Goal: Task Accomplishment & Management: Complete application form

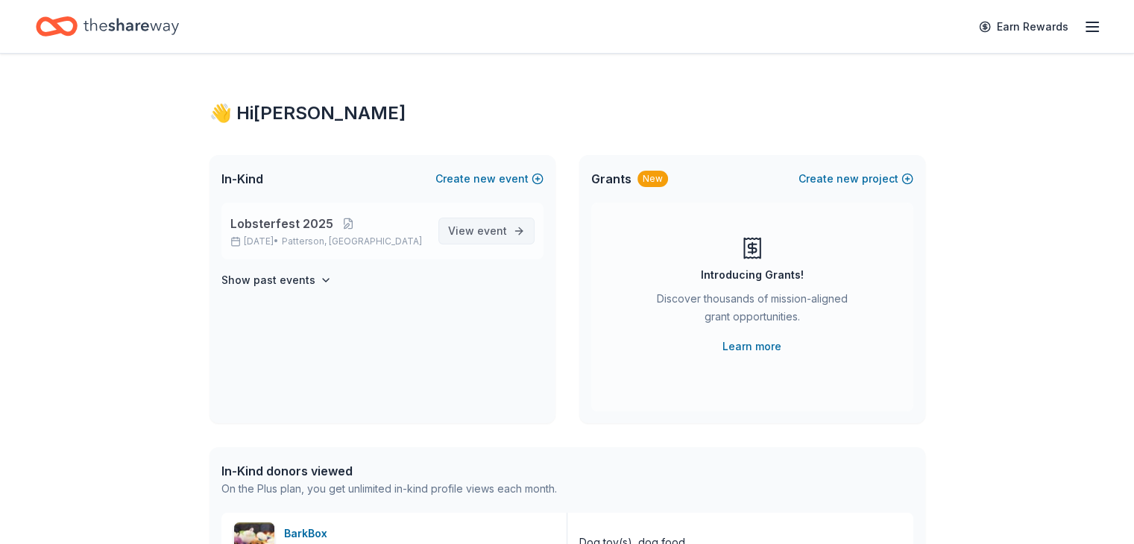
click at [484, 236] on span "View event" at bounding box center [477, 231] width 59 height 18
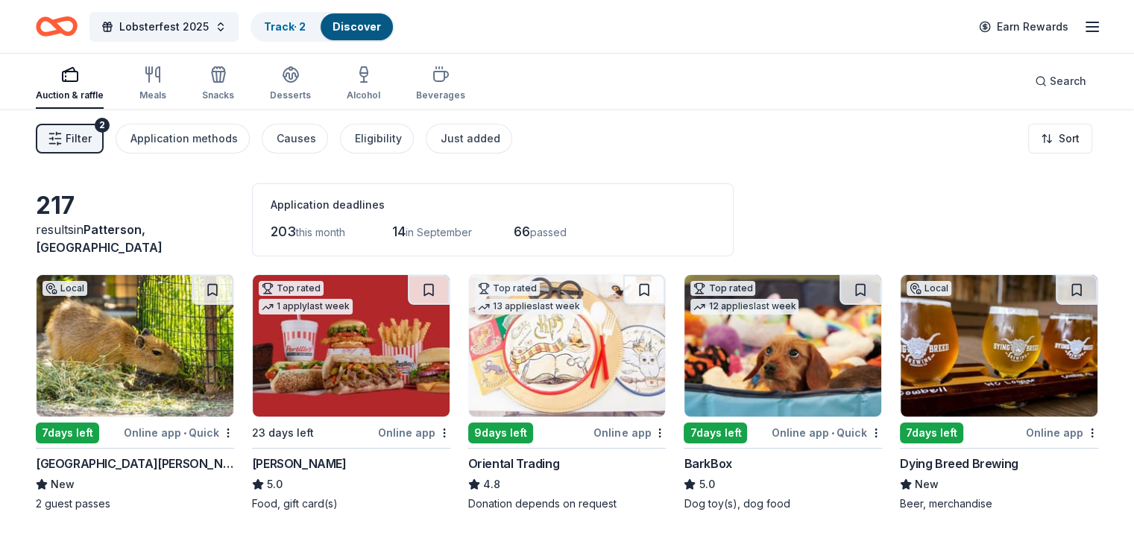
click at [133, 366] on img at bounding box center [135, 346] width 197 height 142
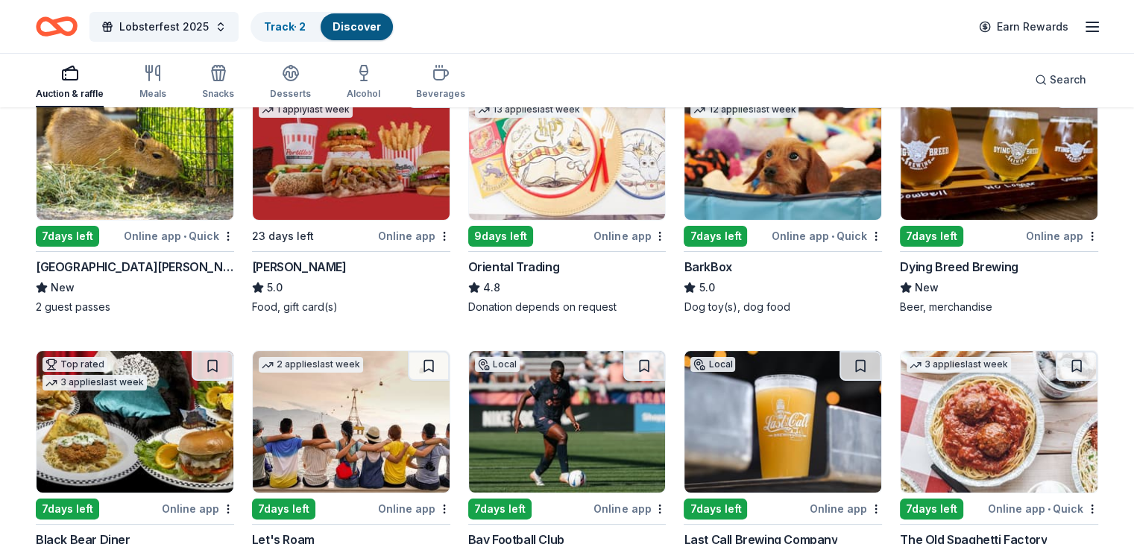
scroll to position [232, 0]
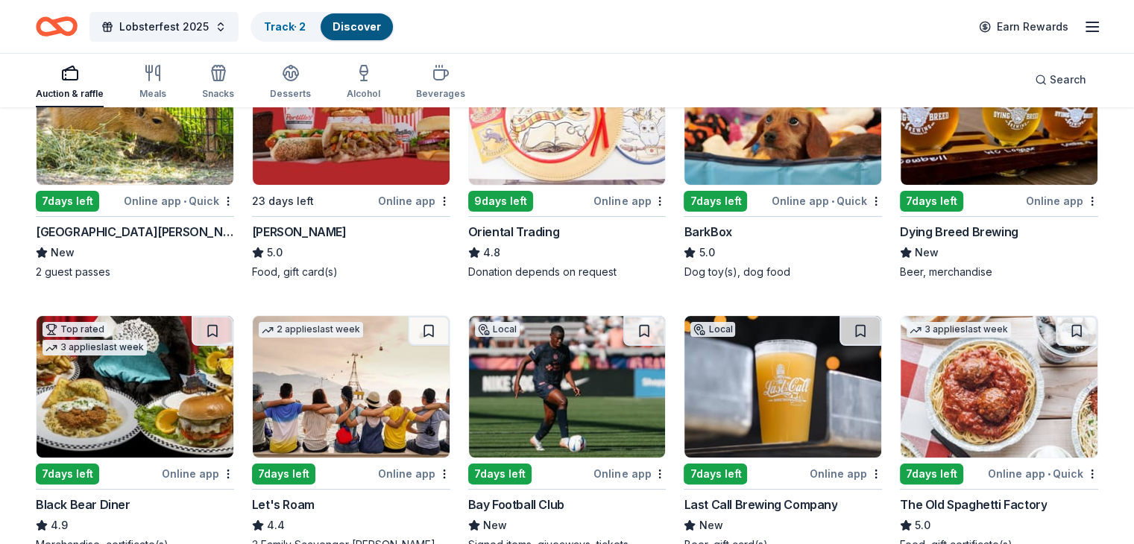
click at [147, 400] on img at bounding box center [135, 387] width 197 height 142
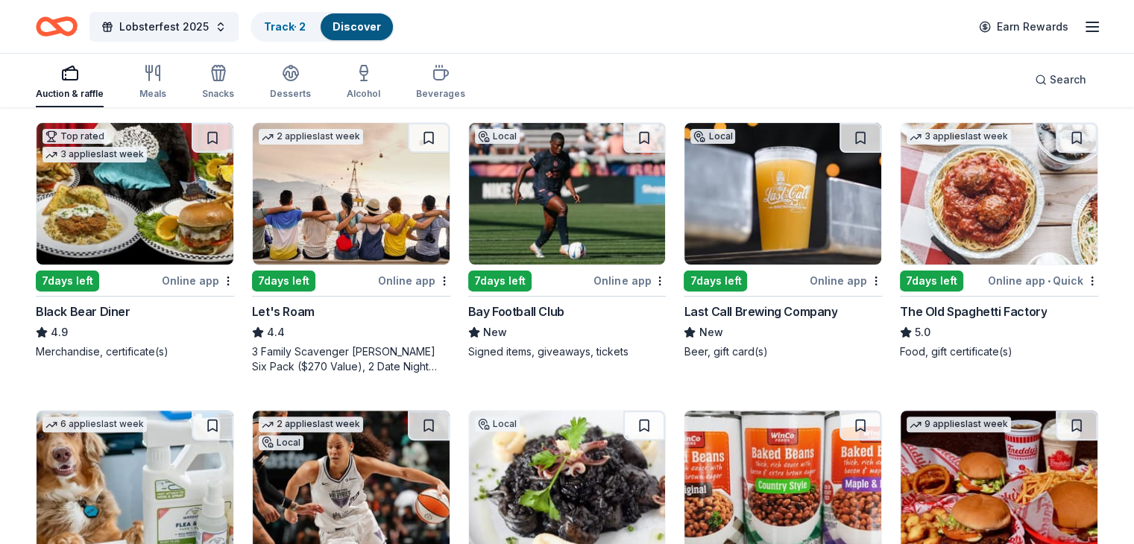
scroll to position [442, 0]
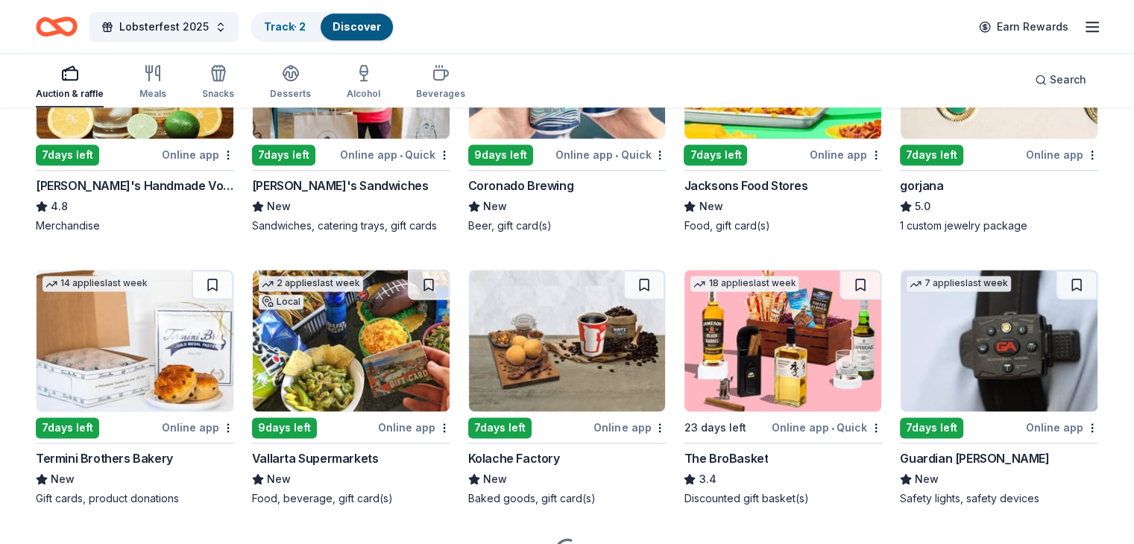
scroll to position [1960, 0]
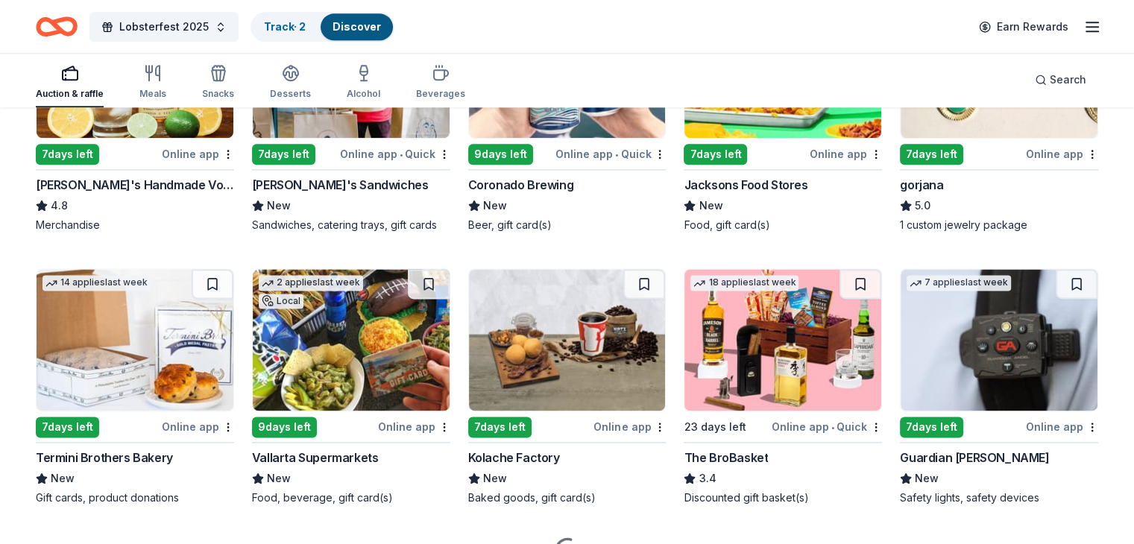
click at [997, 400] on img at bounding box center [998, 340] width 197 height 142
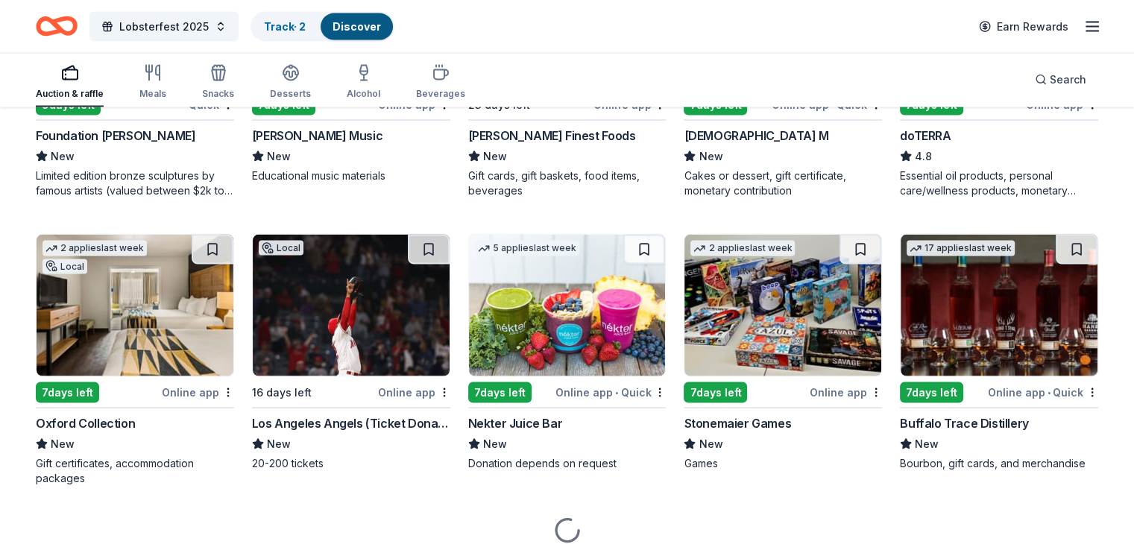
scroll to position [3131, 0]
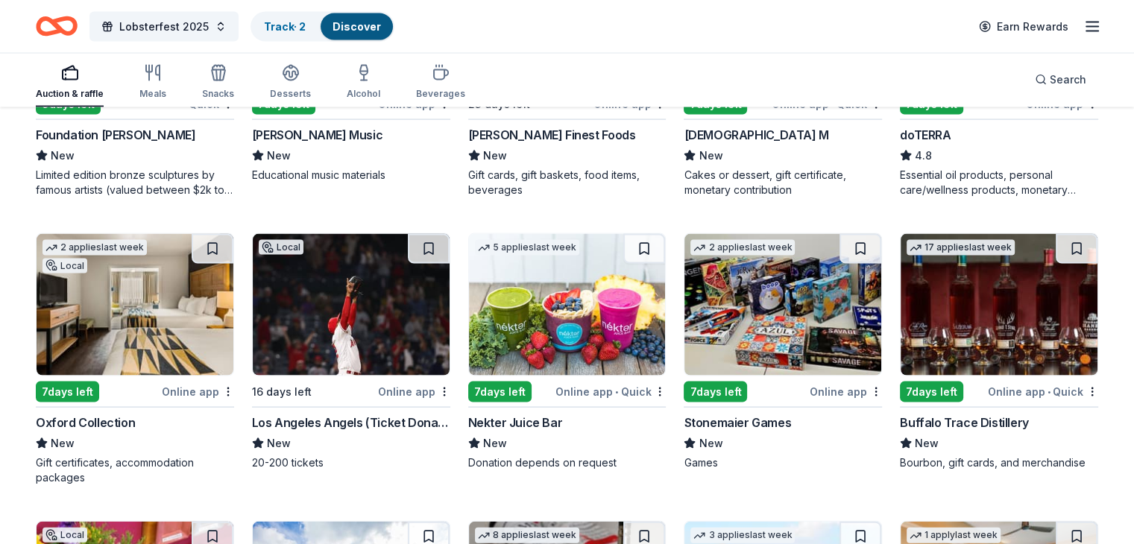
click at [331, 328] on img at bounding box center [351, 305] width 197 height 142
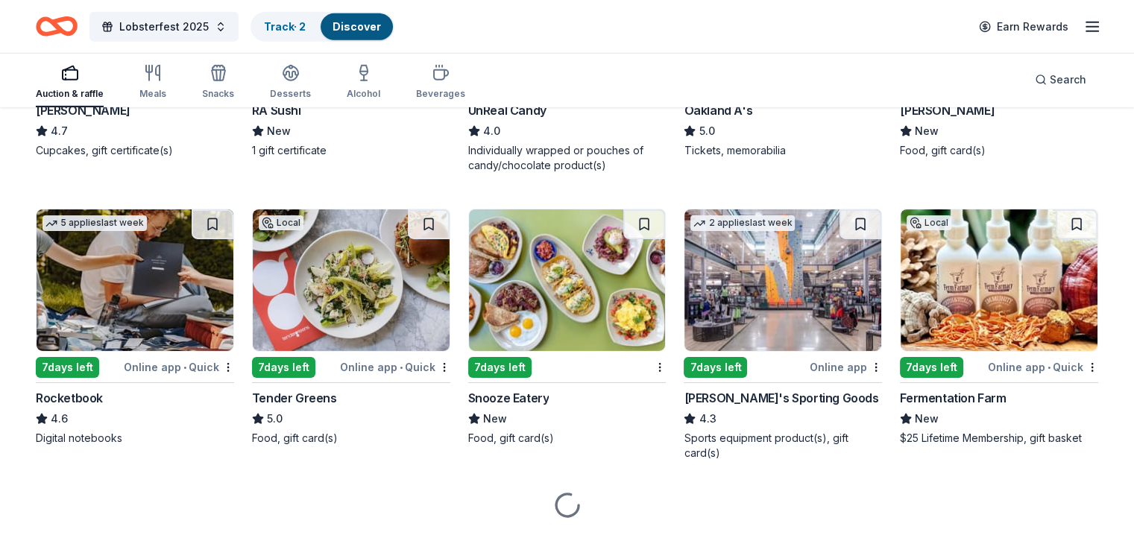
scroll to position [4870, 0]
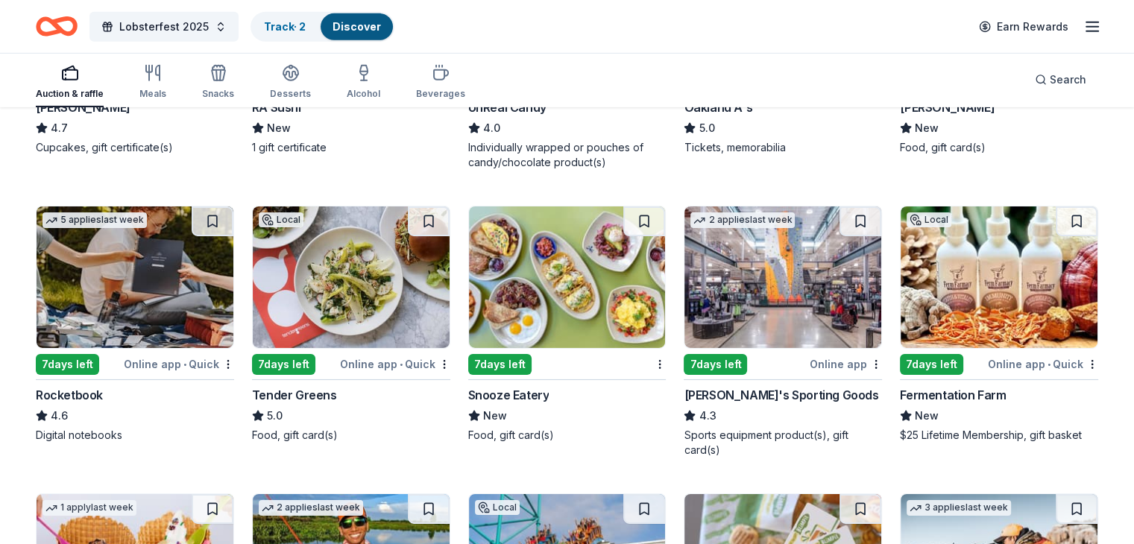
click at [777, 287] on img at bounding box center [782, 277] width 197 height 142
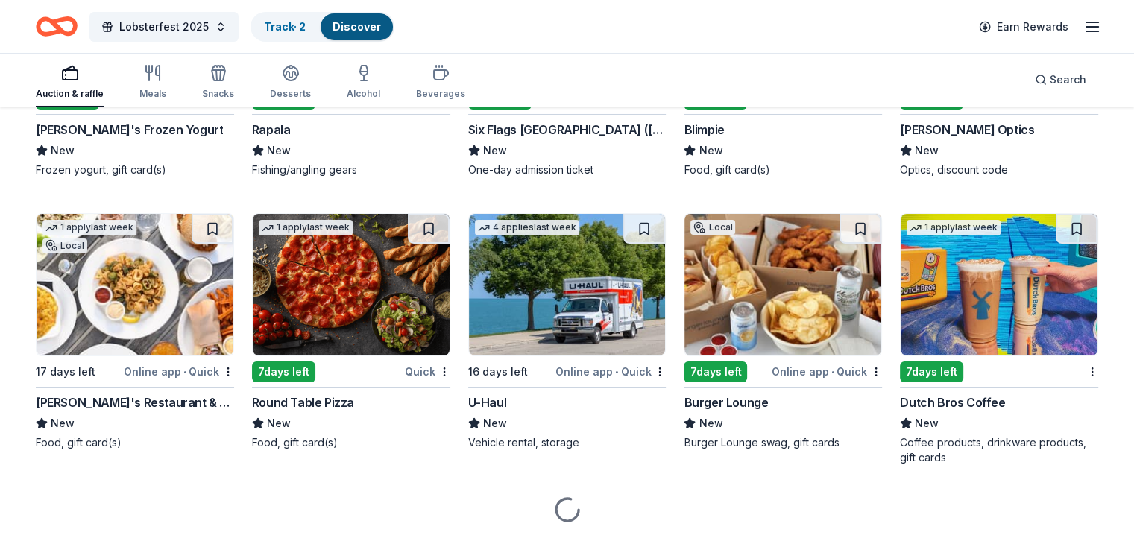
scroll to position [5429, 0]
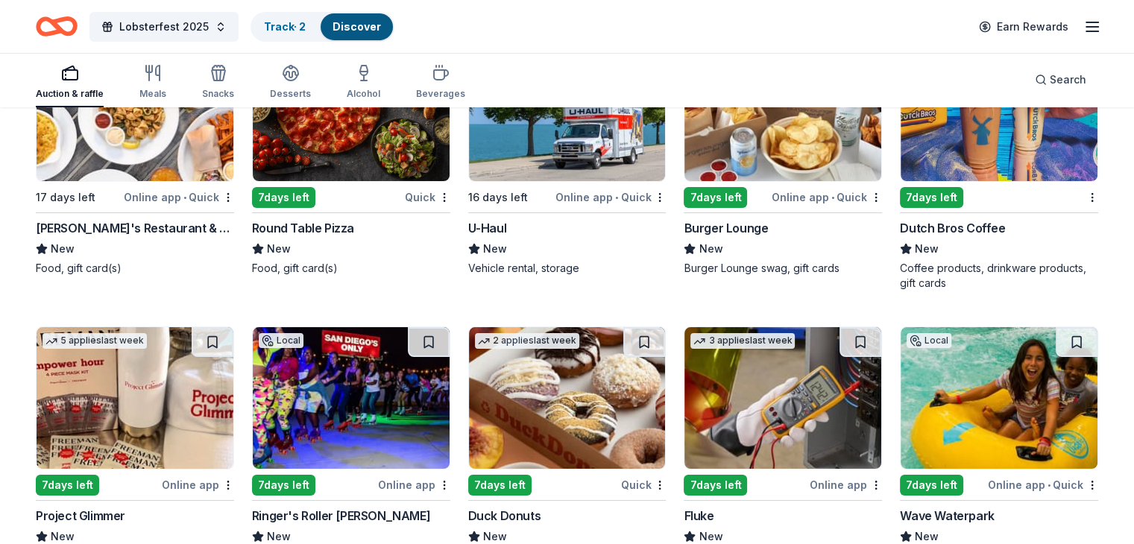
scroll to position [5605, 0]
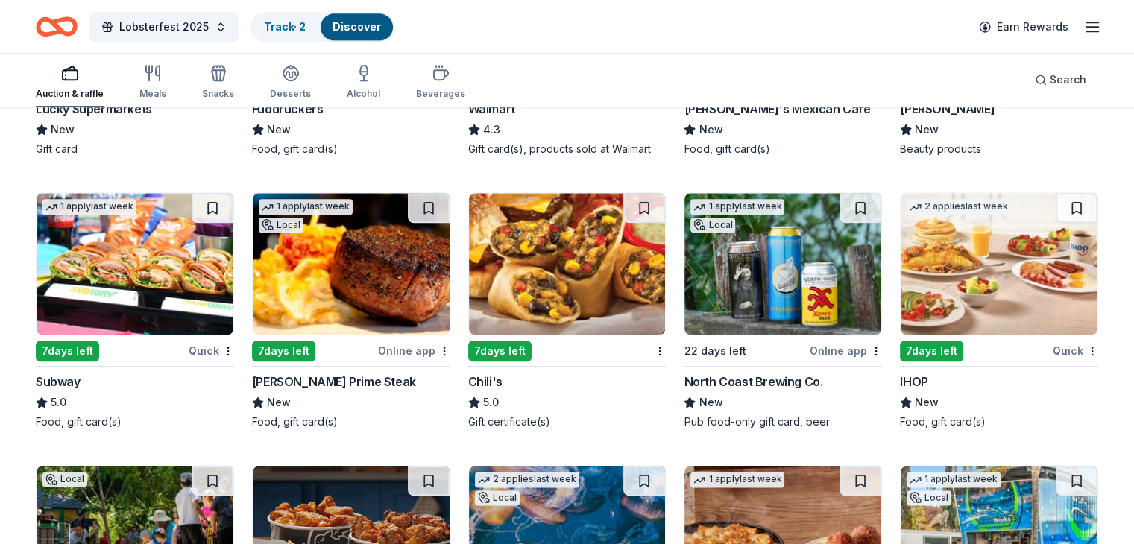
scroll to position [7430, 0]
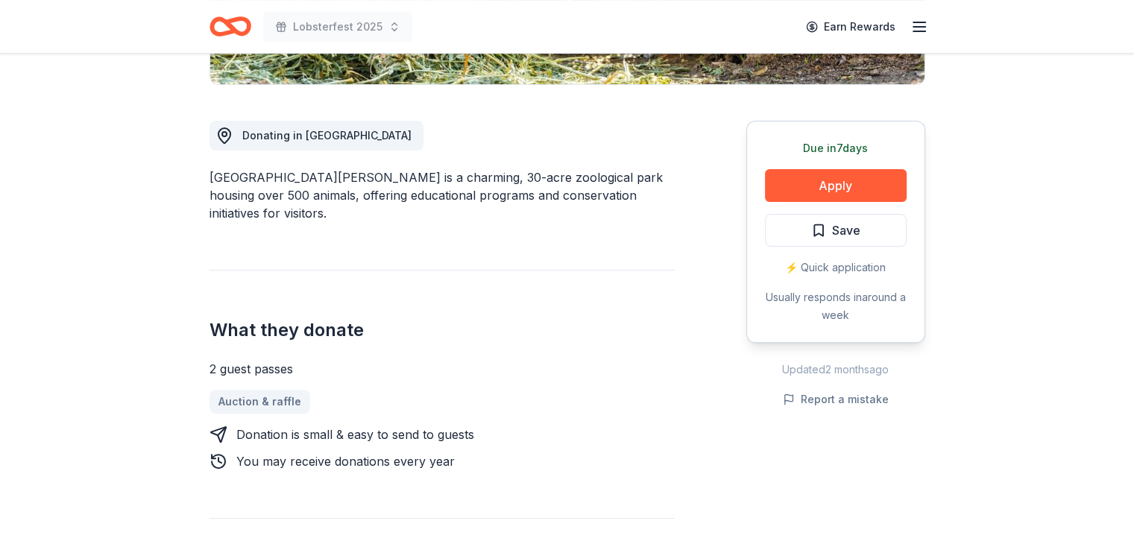
scroll to position [376, 0]
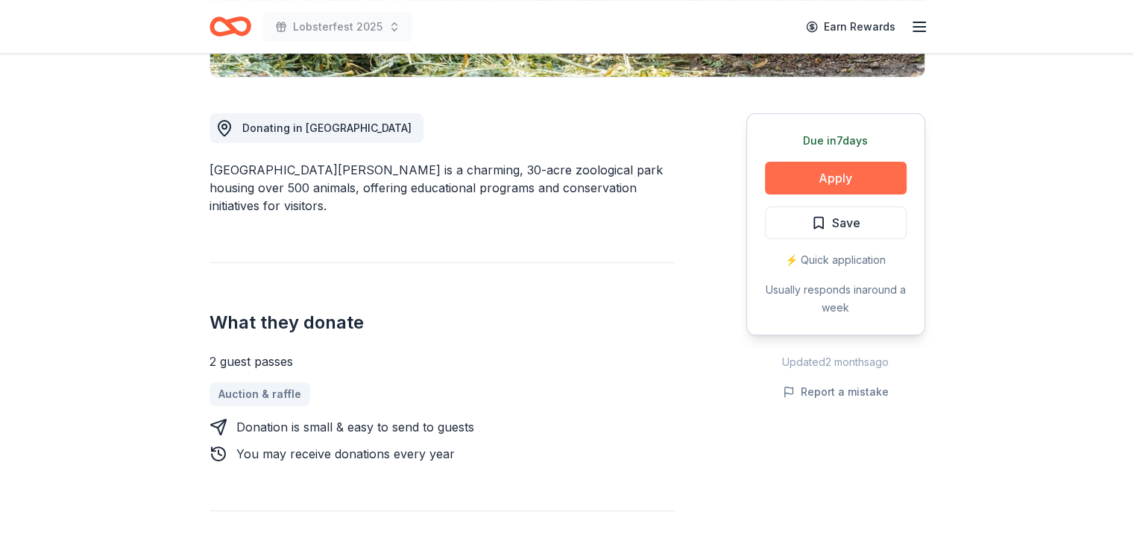
click at [847, 186] on button "Apply" at bounding box center [836, 178] width 142 height 33
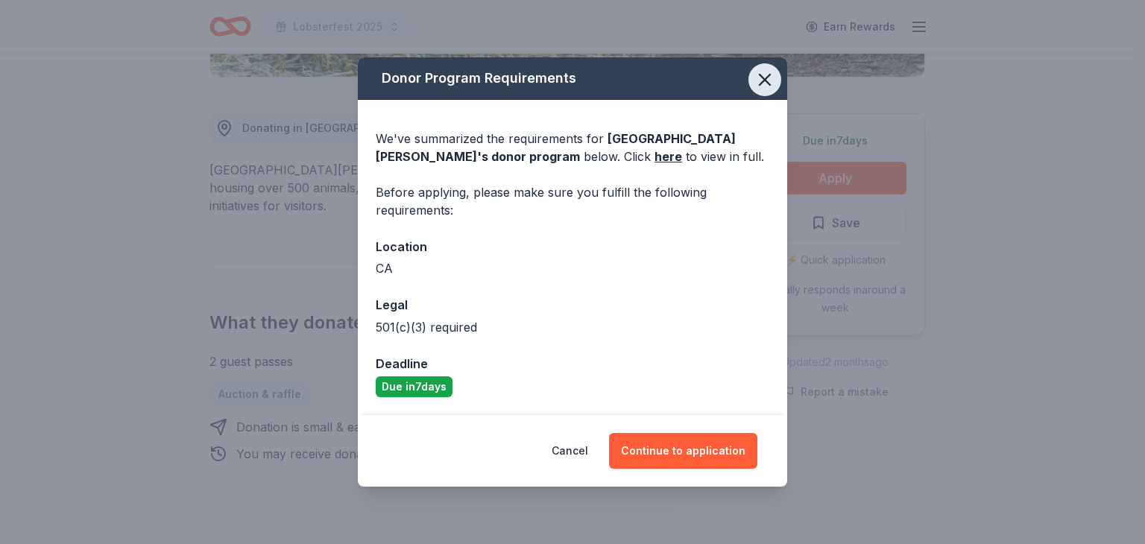
click at [765, 78] on icon "button" at bounding box center [765, 80] width 10 height 10
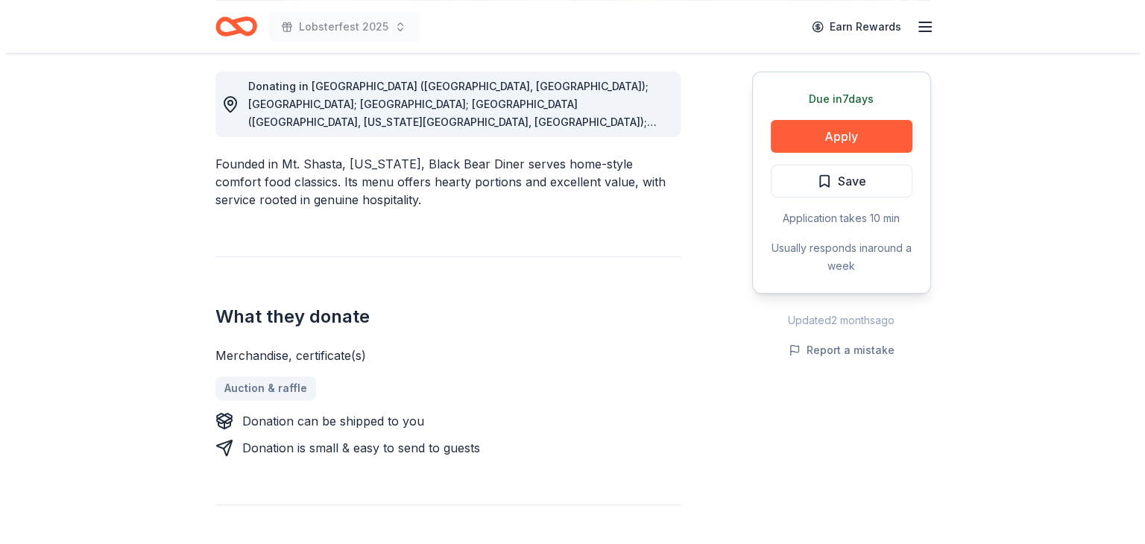
scroll to position [423, 0]
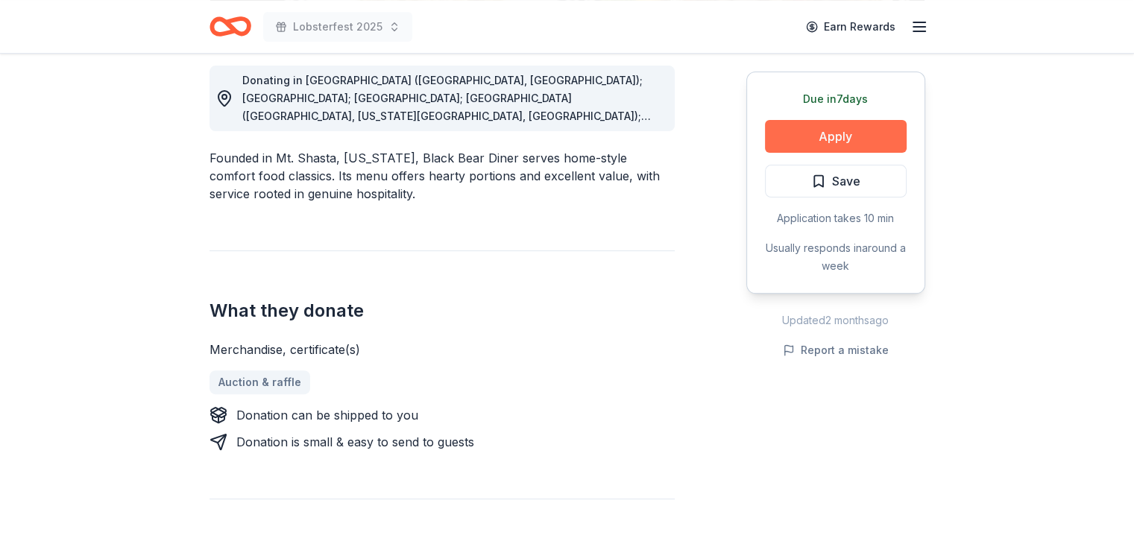
click at [862, 129] on button "Apply" at bounding box center [836, 136] width 142 height 33
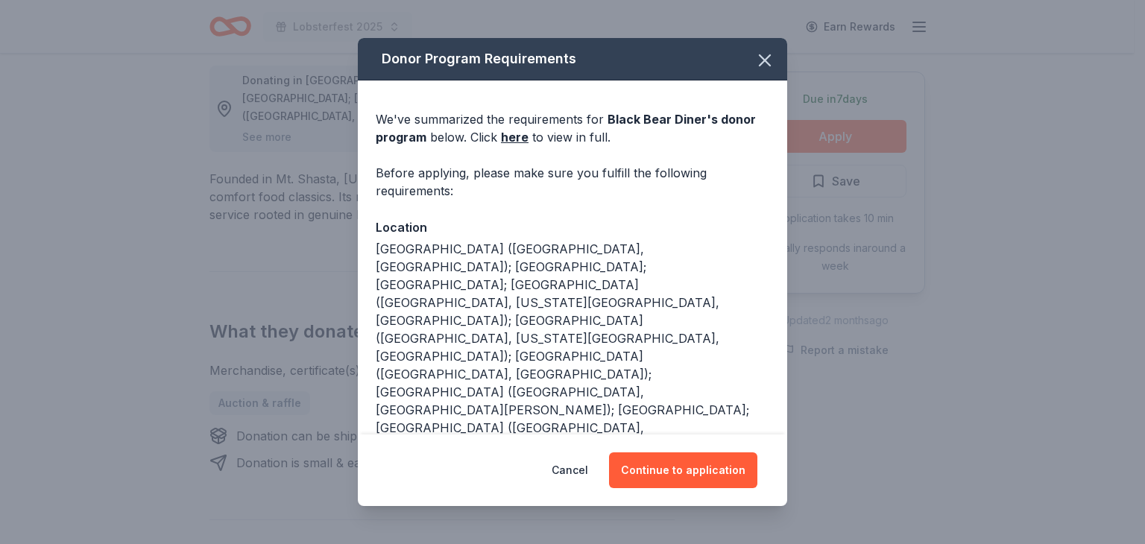
scroll to position [89, 0]
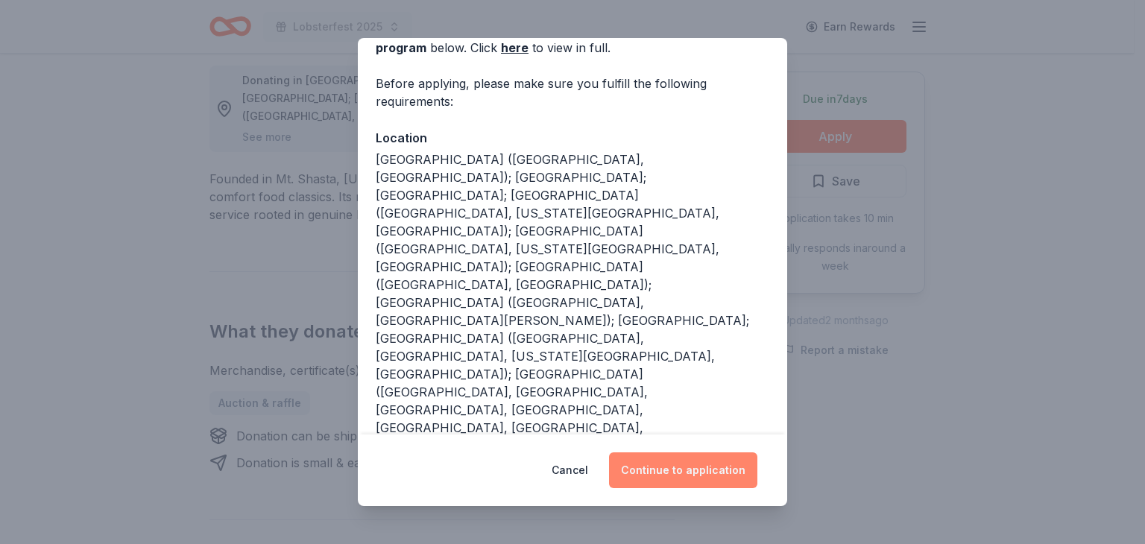
click at [691, 462] on button "Continue to application" at bounding box center [683, 470] width 148 height 36
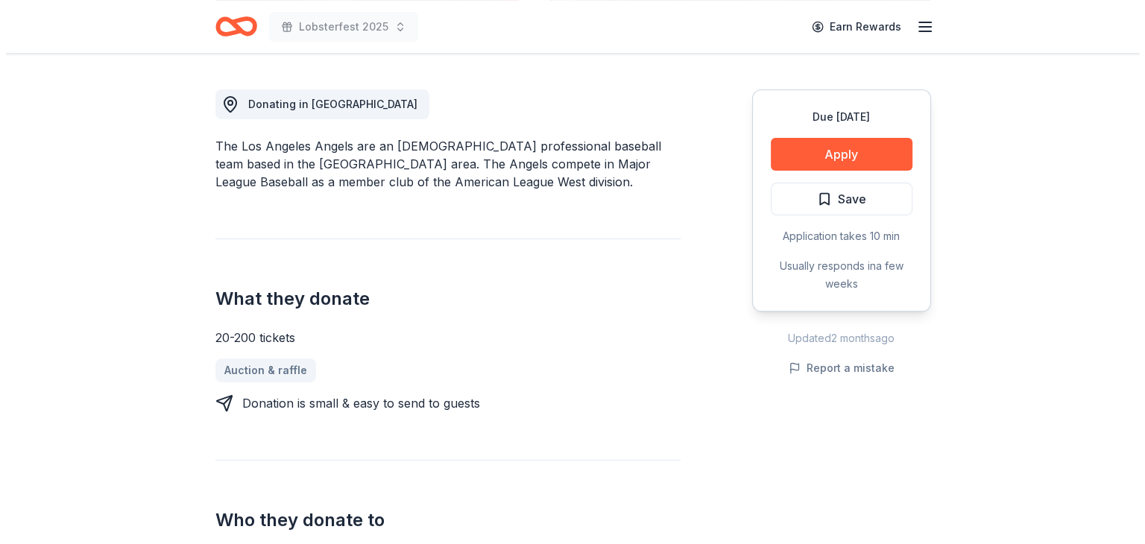
scroll to position [401, 0]
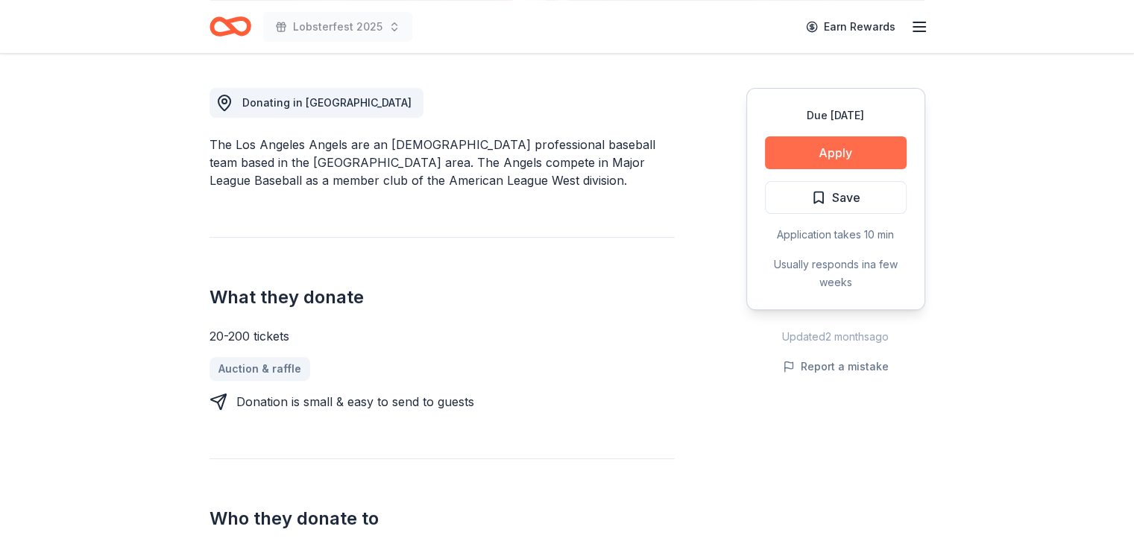
click at [865, 146] on button "Apply" at bounding box center [836, 152] width 142 height 33
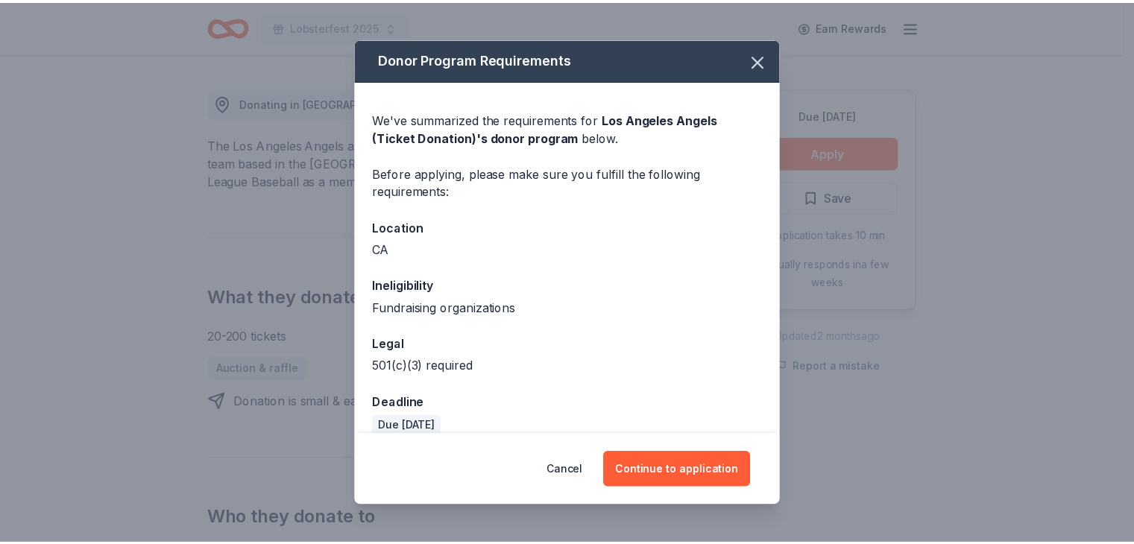
scroll to position [19, 0]
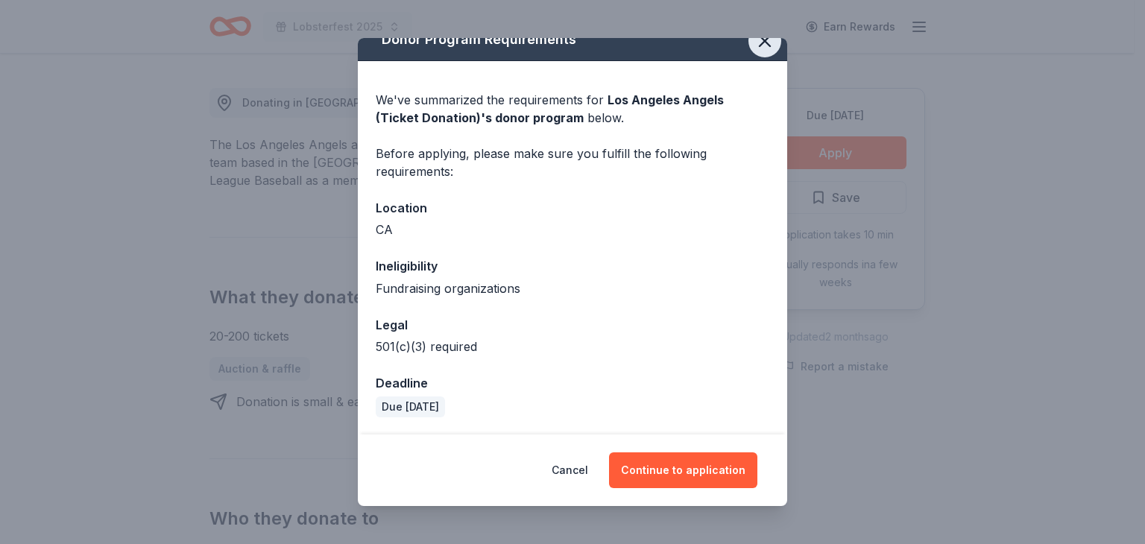
click at [760, 44] on icon "button" at bounding box center [765, 41] width 10 height 10
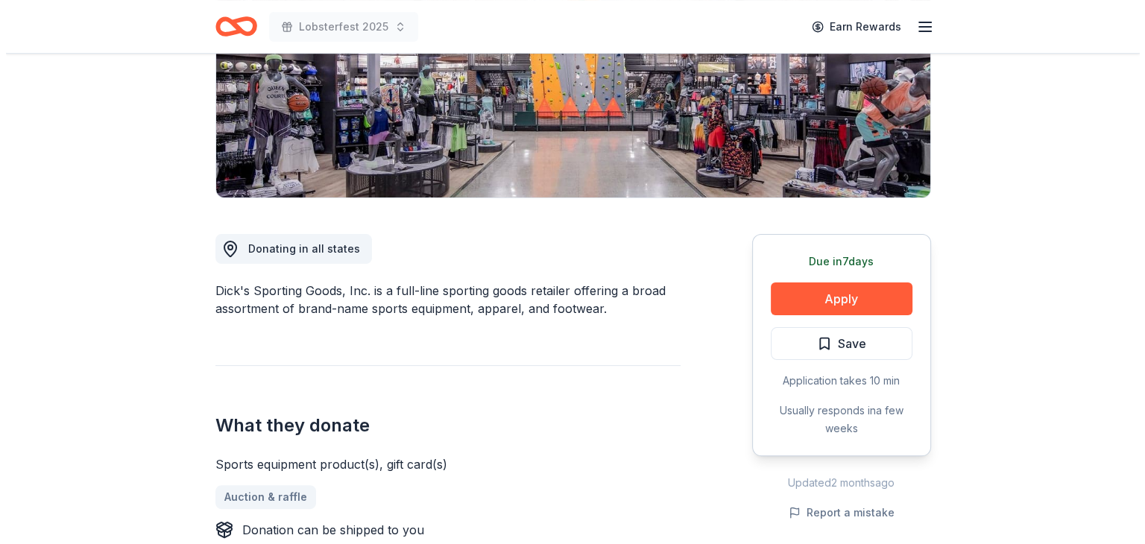
scroll to position [256, 0]
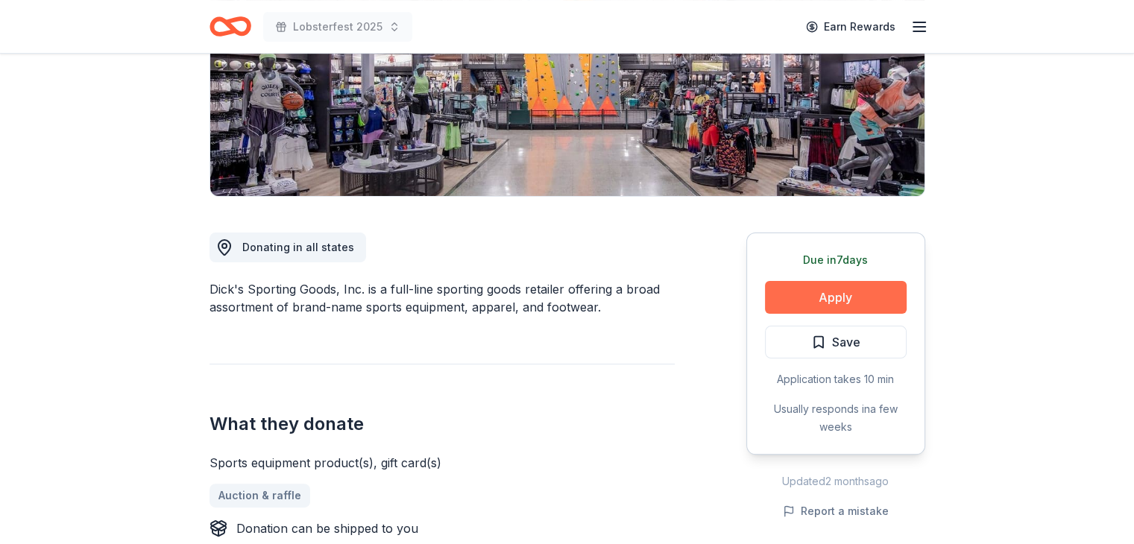
click at [864, 294] on button "Apply" at bounding box center [836, 297] width 142 height 33
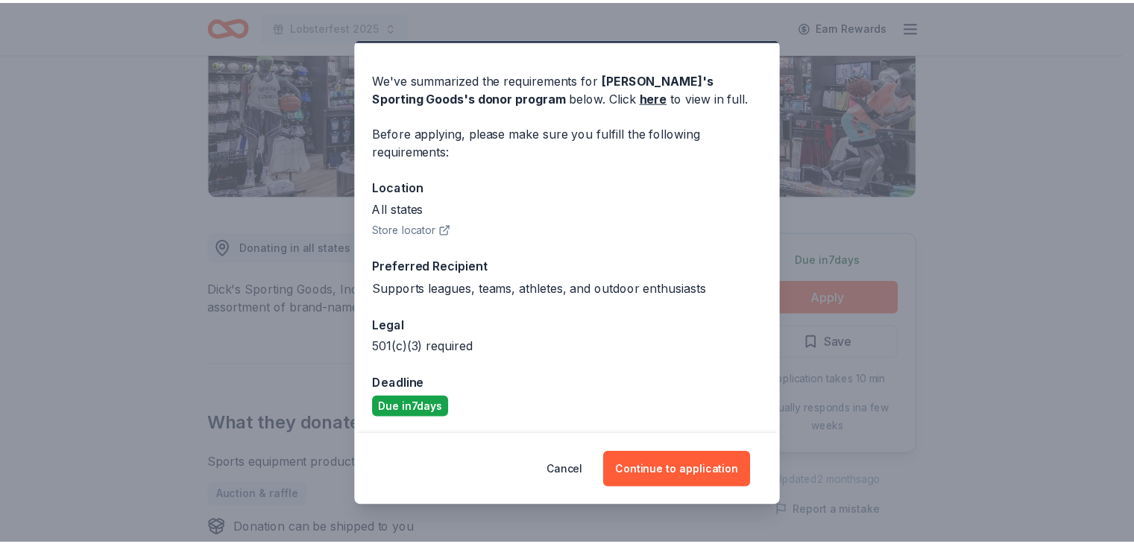
scroll to position [0, 0]
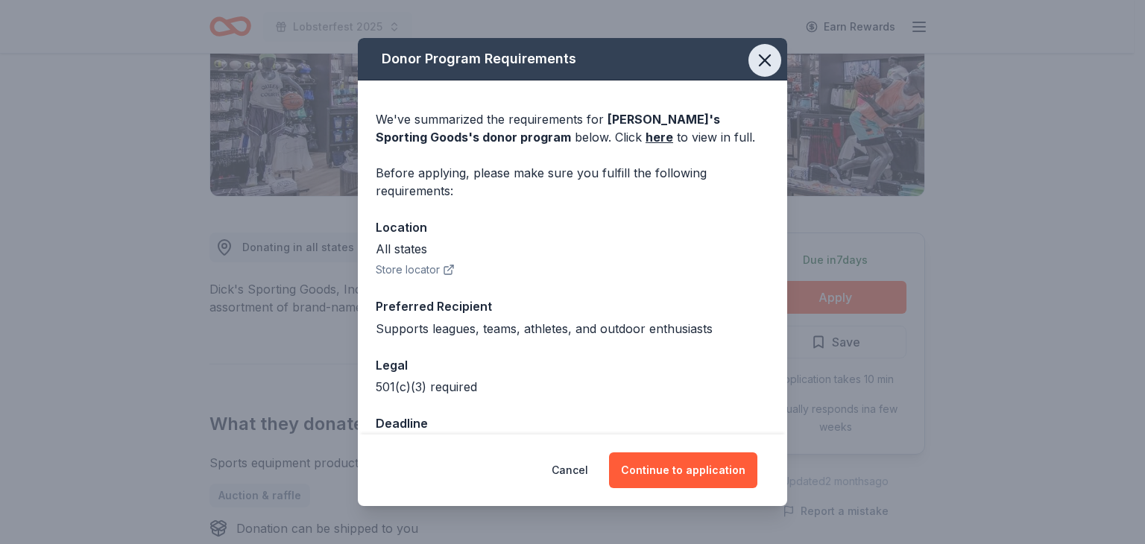
click at [754, 68] on icon "button" at bounding box center [764, 60] width 21 height 21
